Goal: Information Seeking & Learning: Learn about a topic

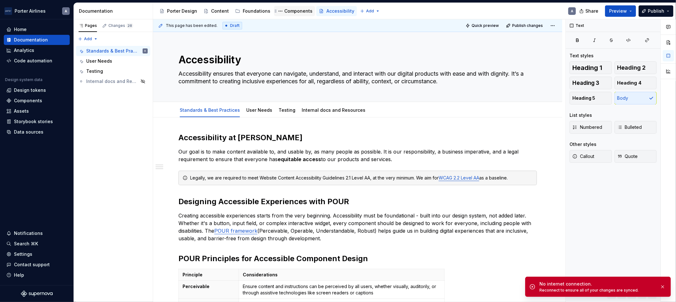
click at [292, 11] on div "Components" at bounding box center [298, 11] width 28 height 6
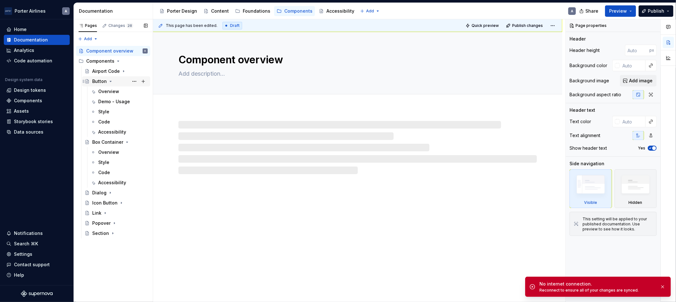
click at [100, 80] on div "Button" at bounding box center [99, 81] width 15 height 6
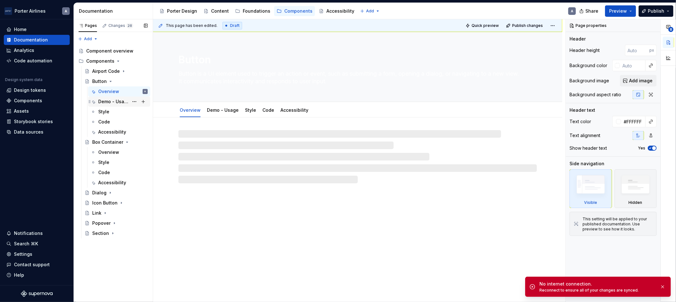
click at [119, 100] on div "Demo - Usage" at bounding box center [113, 102] width 30 height 6
click at [120, 93] on div "Overview" at bounding box center [122, 91] width 49 height 9
type textarea "*"
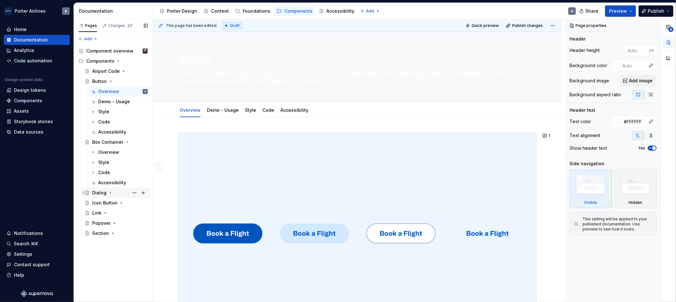
click at [103, 192] on div "Dialog" at bounding box center [99, 193] width 14 height 6
click at [109, 204] on div "Overview" at bounding box center [108, 203] width 21 height 6
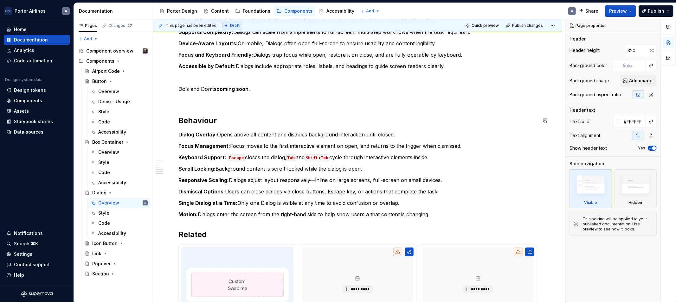
scroll to position [762, 0]
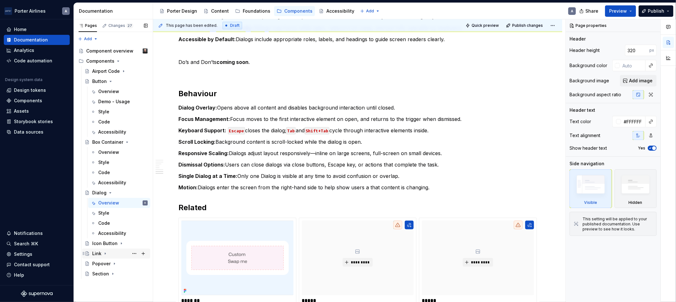
click at [102, 255] on div "Link" at bounding box center [119, 253] width 55 height 9
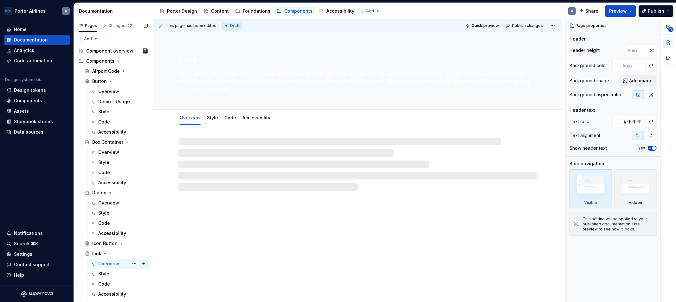
scroll to position [16, 0]
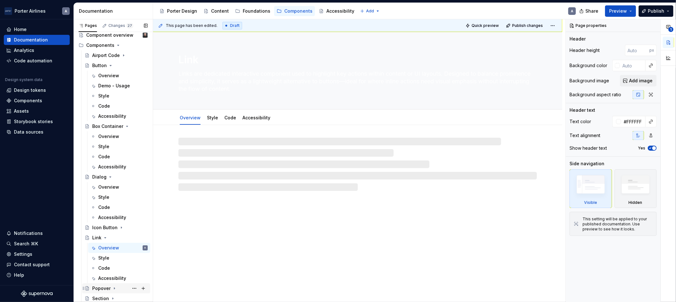
click at [108, 284] on div "Popover" at bounding box center [119, 288] width 55 height 9
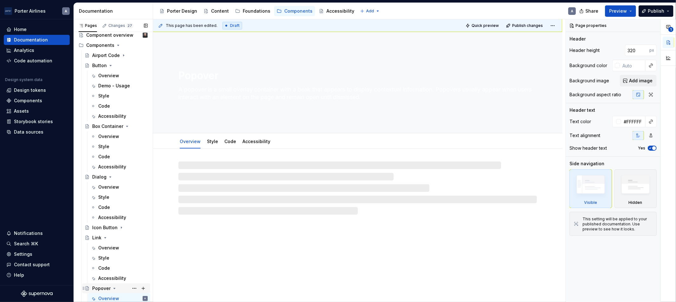
scroll to position [56, 0]
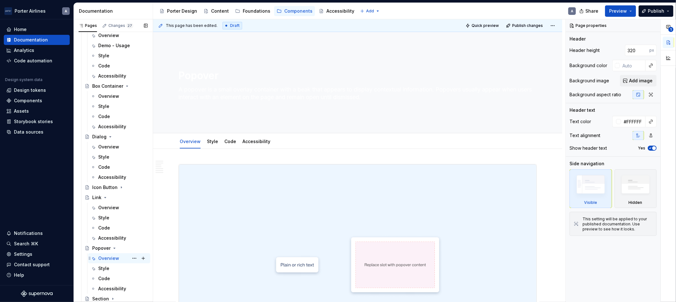
click at [109, 254] on div "Overview A" at bounding box center [122, 258] width 49 height 9
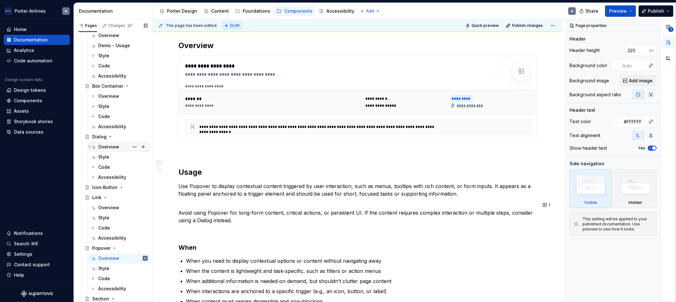
scroll to position [0, 0]
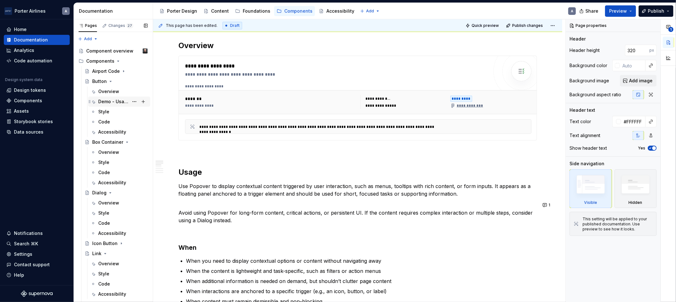
click at [106, 103] on div "Demo - Usage" at bounding box center [113, 102] width 30 height 6
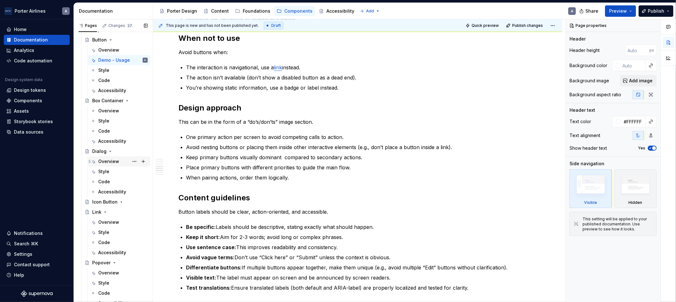
scroll to position [56, 0]
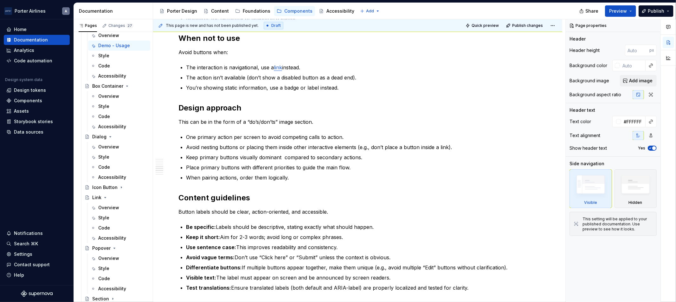
type textarea "*"
